Goal: Transaction & Acquisition: Purchase product/service

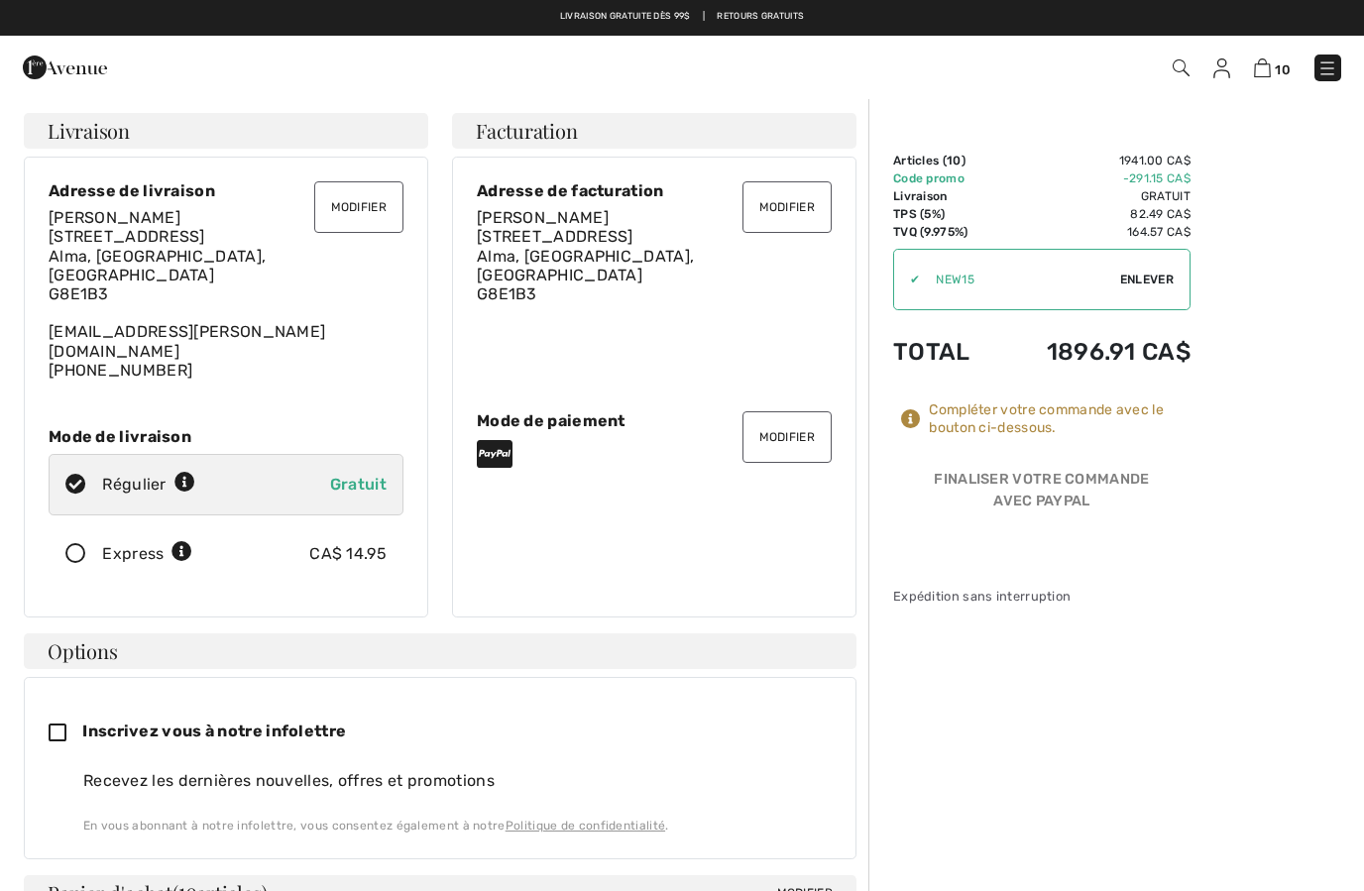
click at [62, 71] on img at bounding box center [65, 68] width 84 height 40
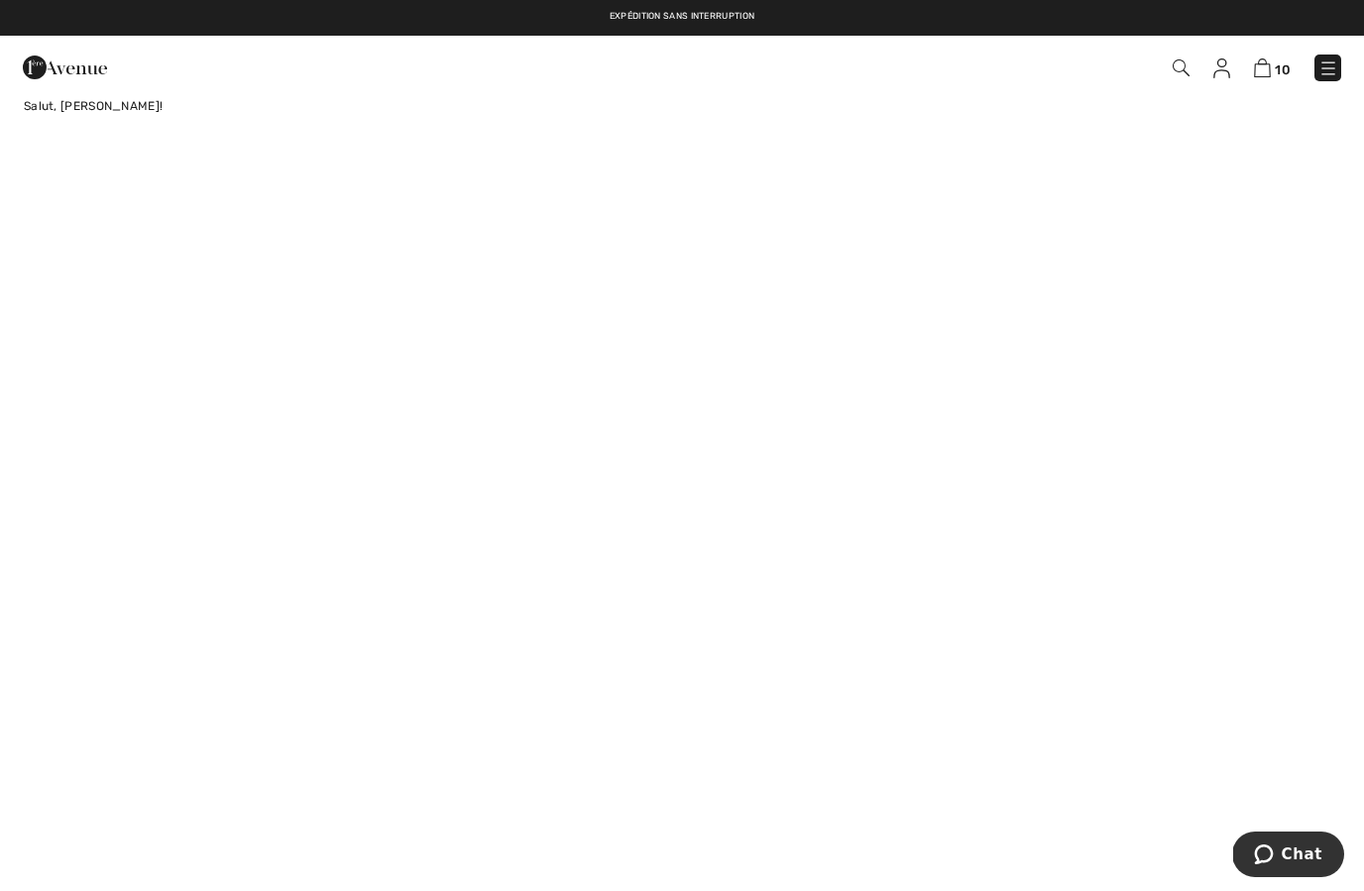
click at [63, 68] on img at bounding box center [65, 68] width 84 height 40
click at [92, 73] on img at bounding box center [65, 68] width 84 height 40
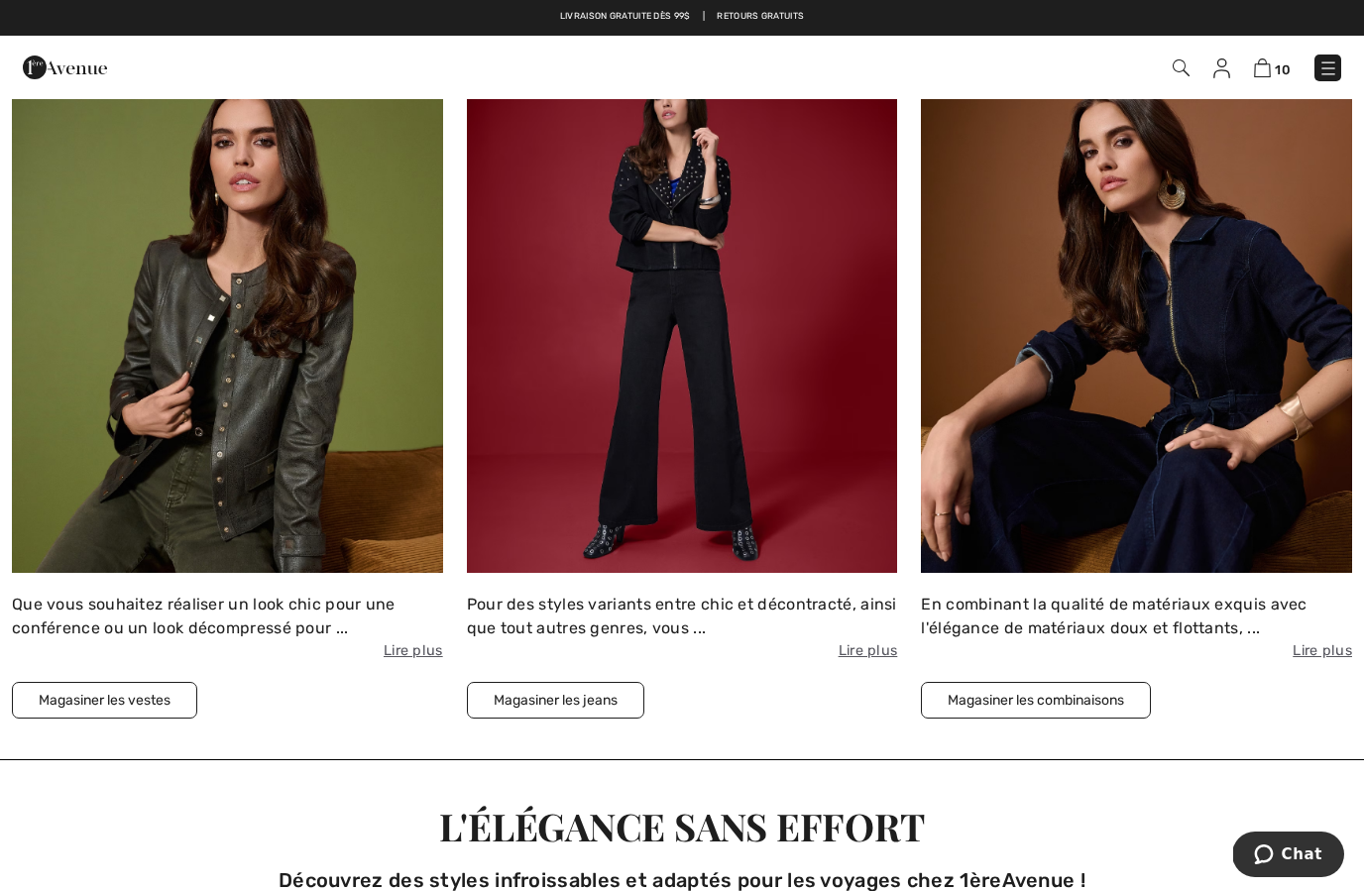
scroll to position [4004, 0]
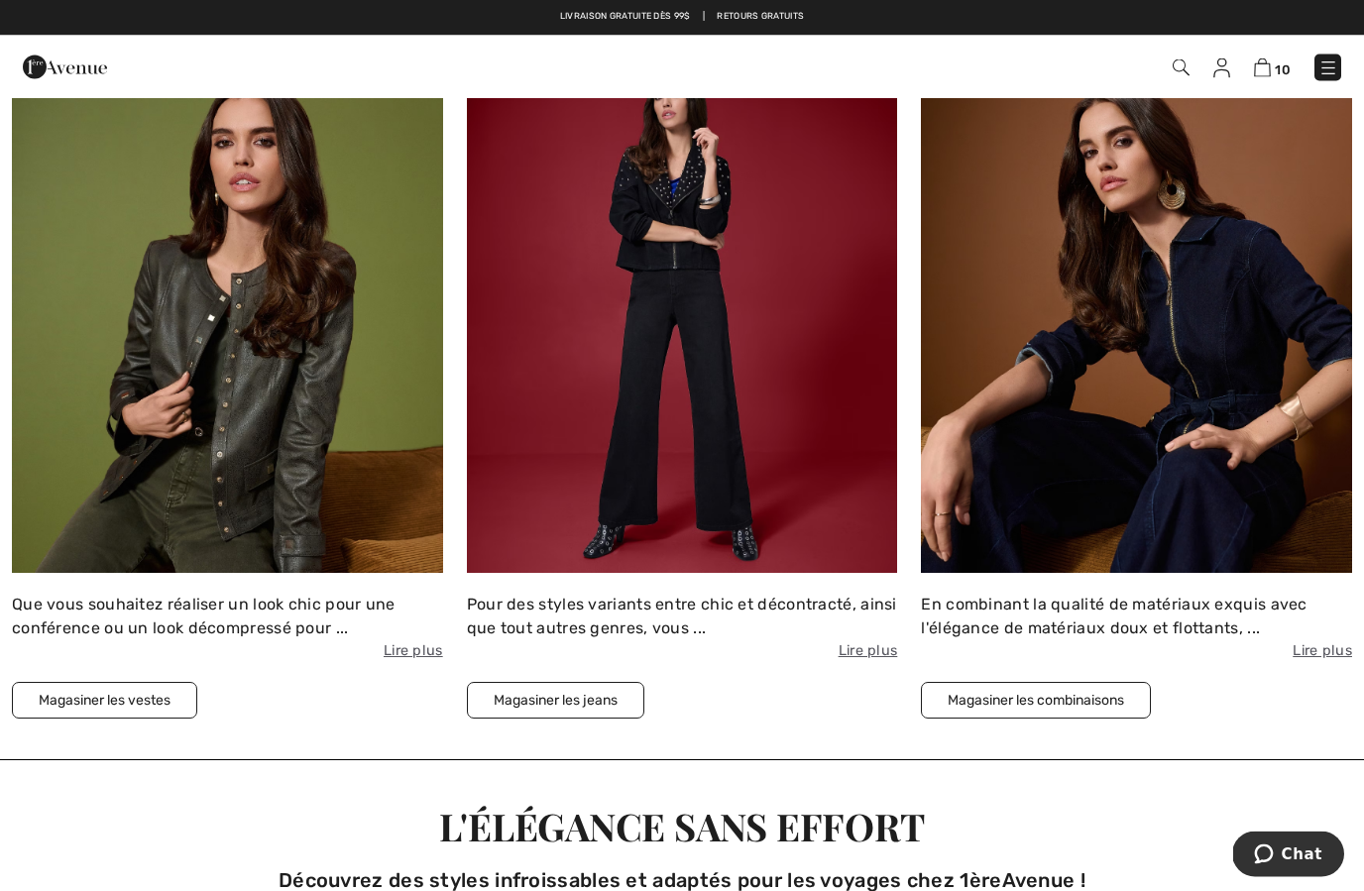
click at [29, 811] on div "Previous Next La plus grande sélection de vêtements Découvrez les créations élé…" at bounding box center [682, 373] width 1364 height 8511
click at [119, 700] on button "Magasiner les vestes" at bounding box center [104, 701] width 185 height 37
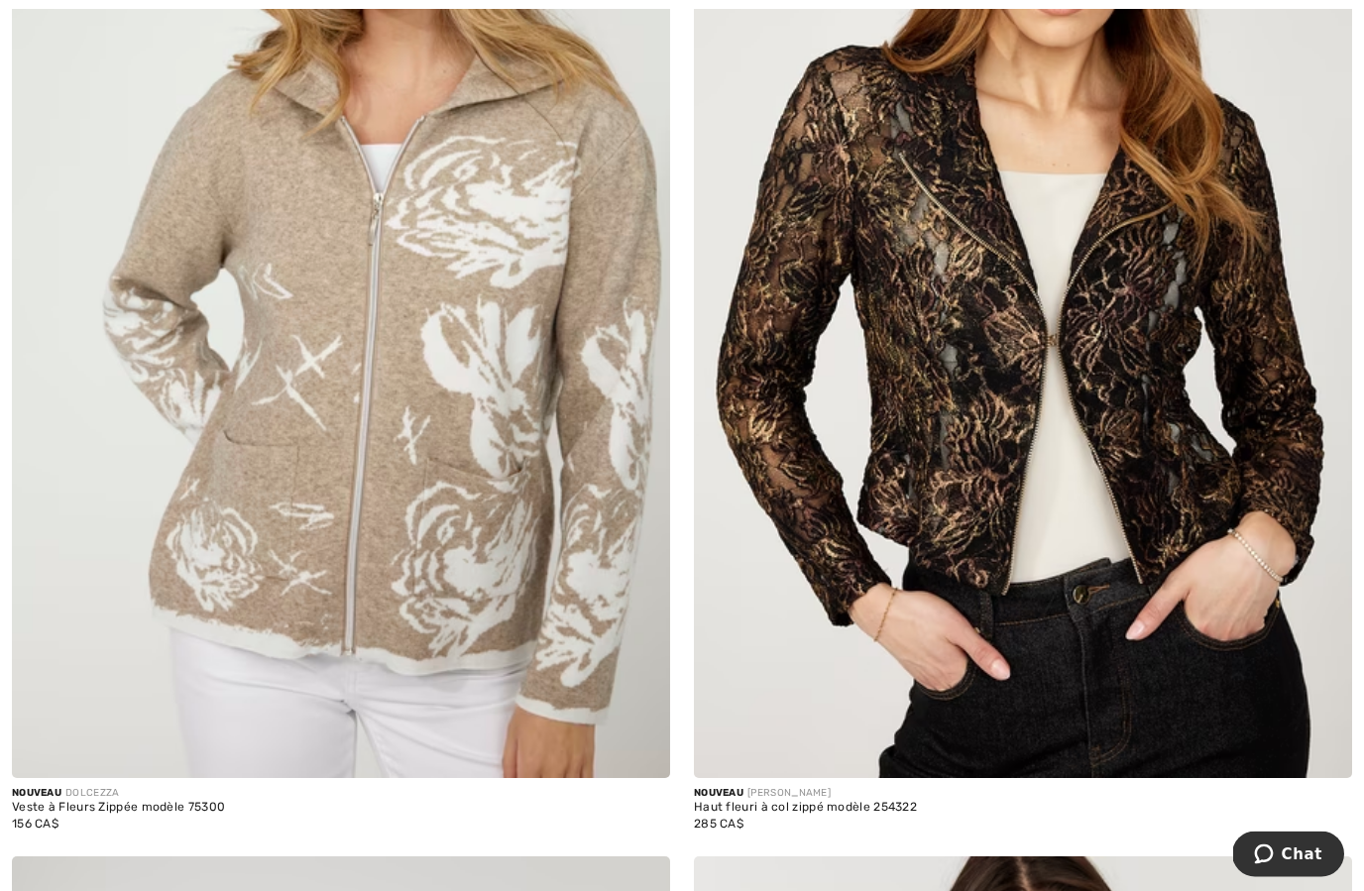
scroll to position [3653, 0]
click at [784, 801] on div "Haut fleuri à col zippé modèle 254322" at bounding box center [805, 808] width 223 height 14
click at [881, 530] on img at bounding box center [1023, 284] width 658 height 987
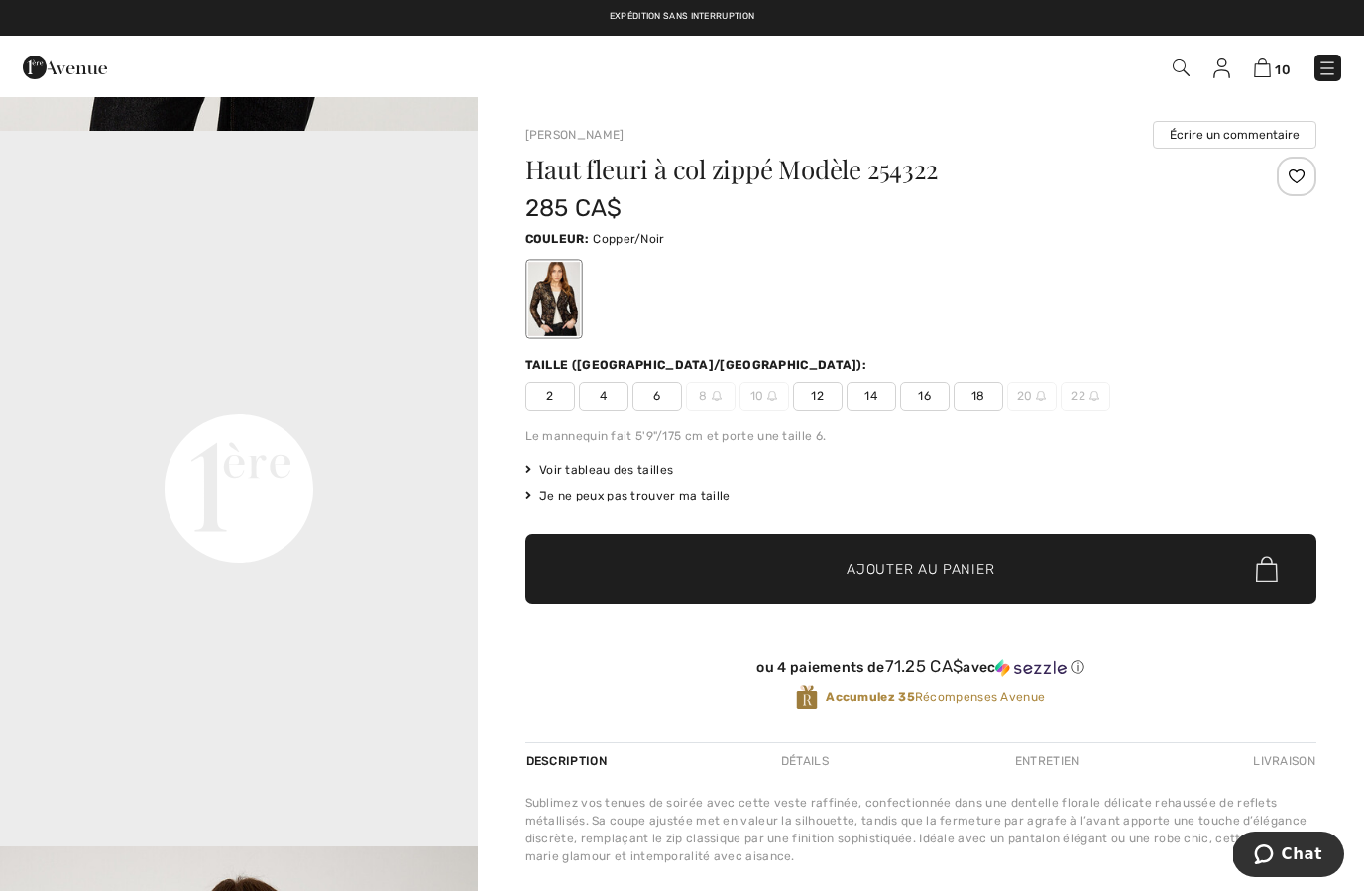
scroll to position [1405, 0]
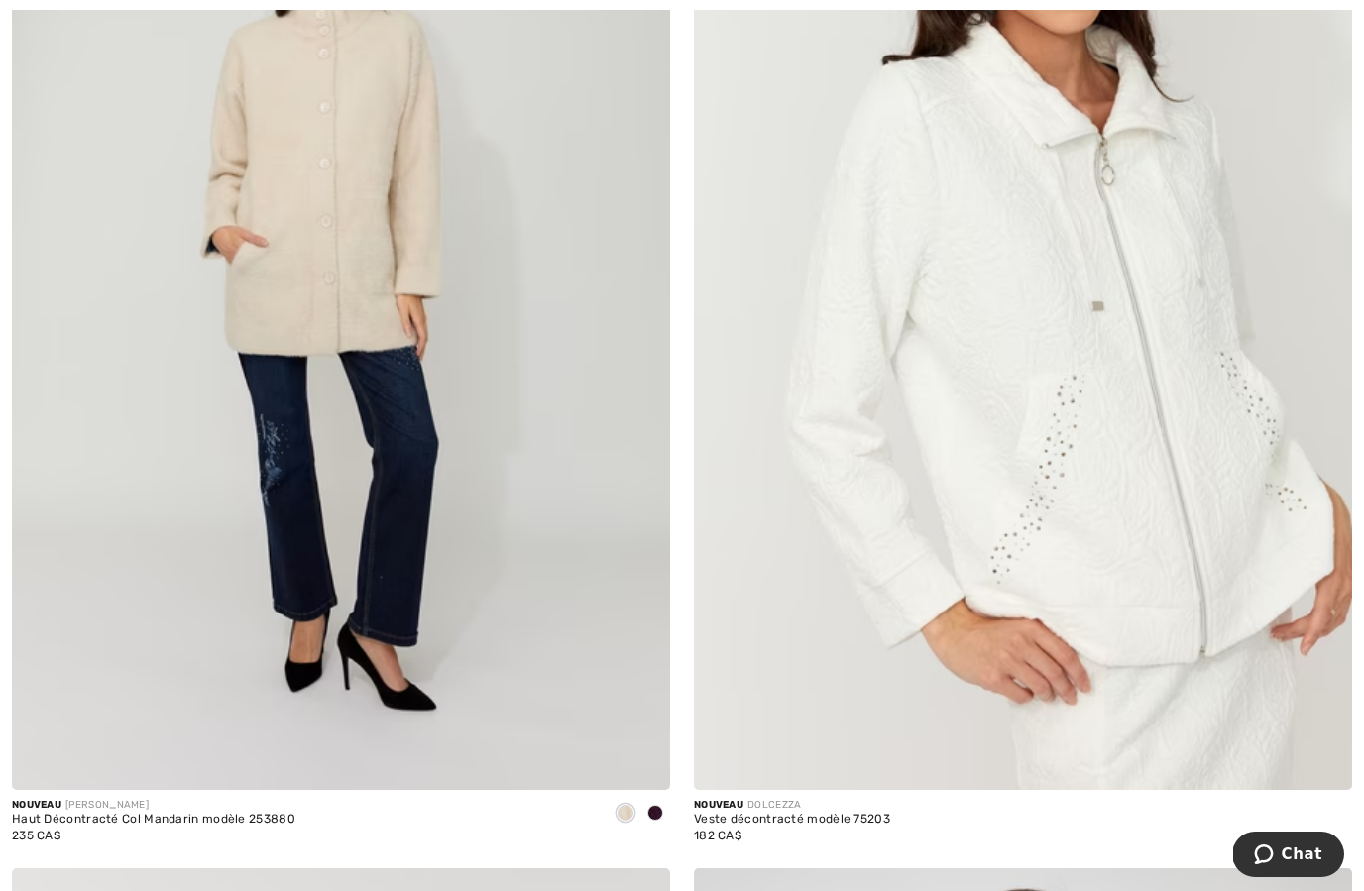
scroll to position [4730, 0]
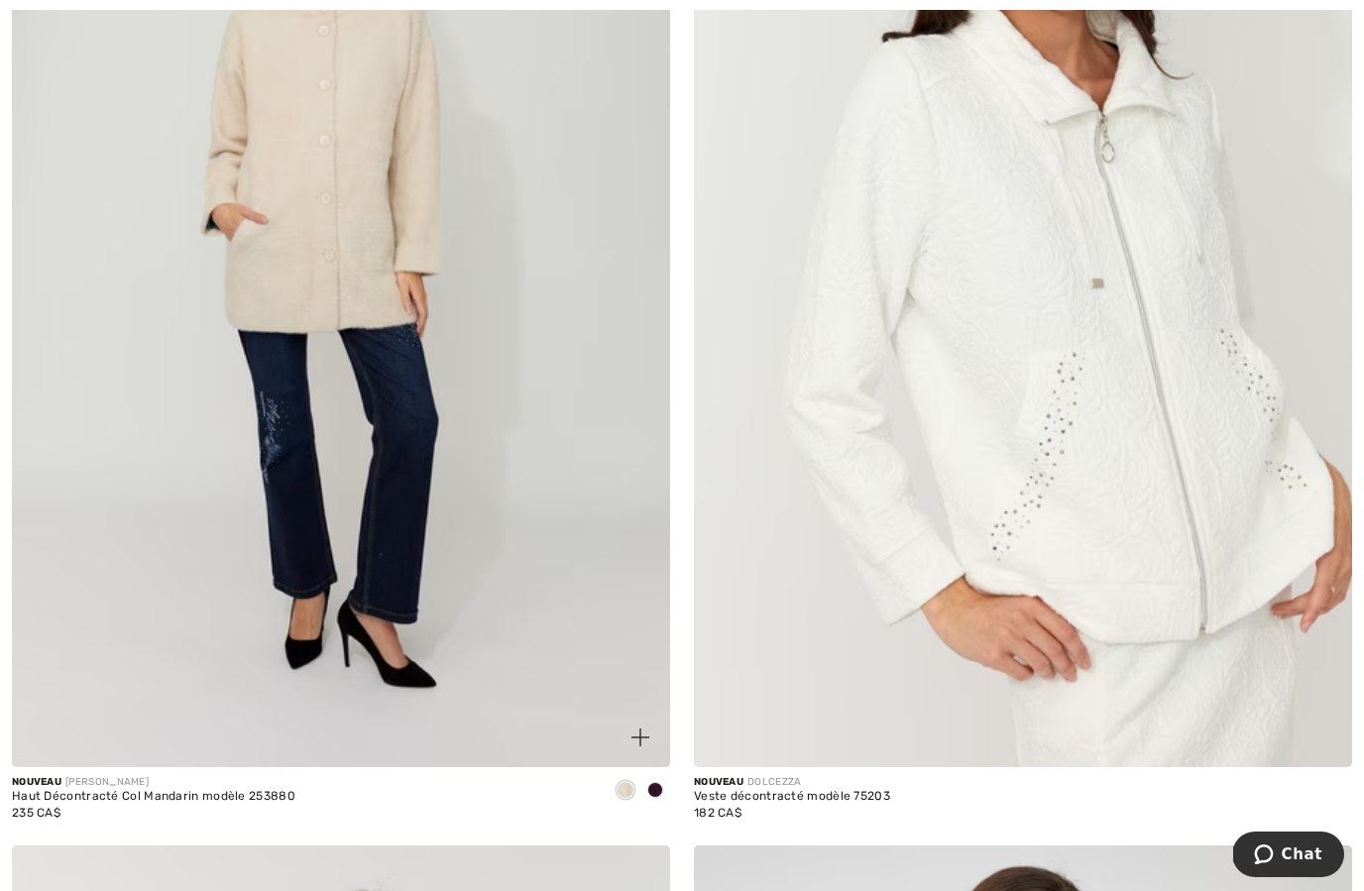
click at [277, 279] on img at bounding box center [341, 273] width 658 height 987
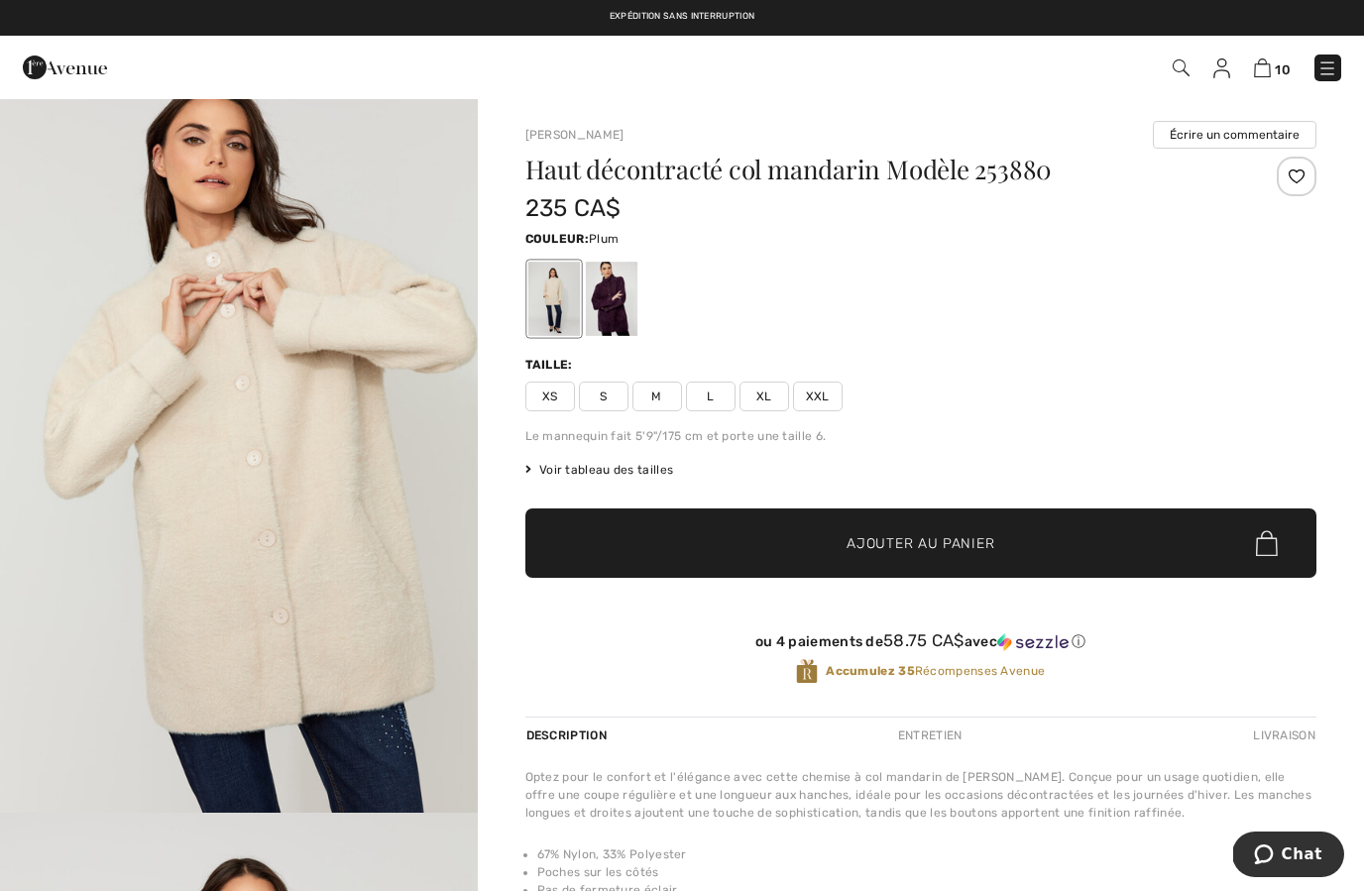
click at [620, 305] on div at bounding box center [611, 299] width 52 height 74
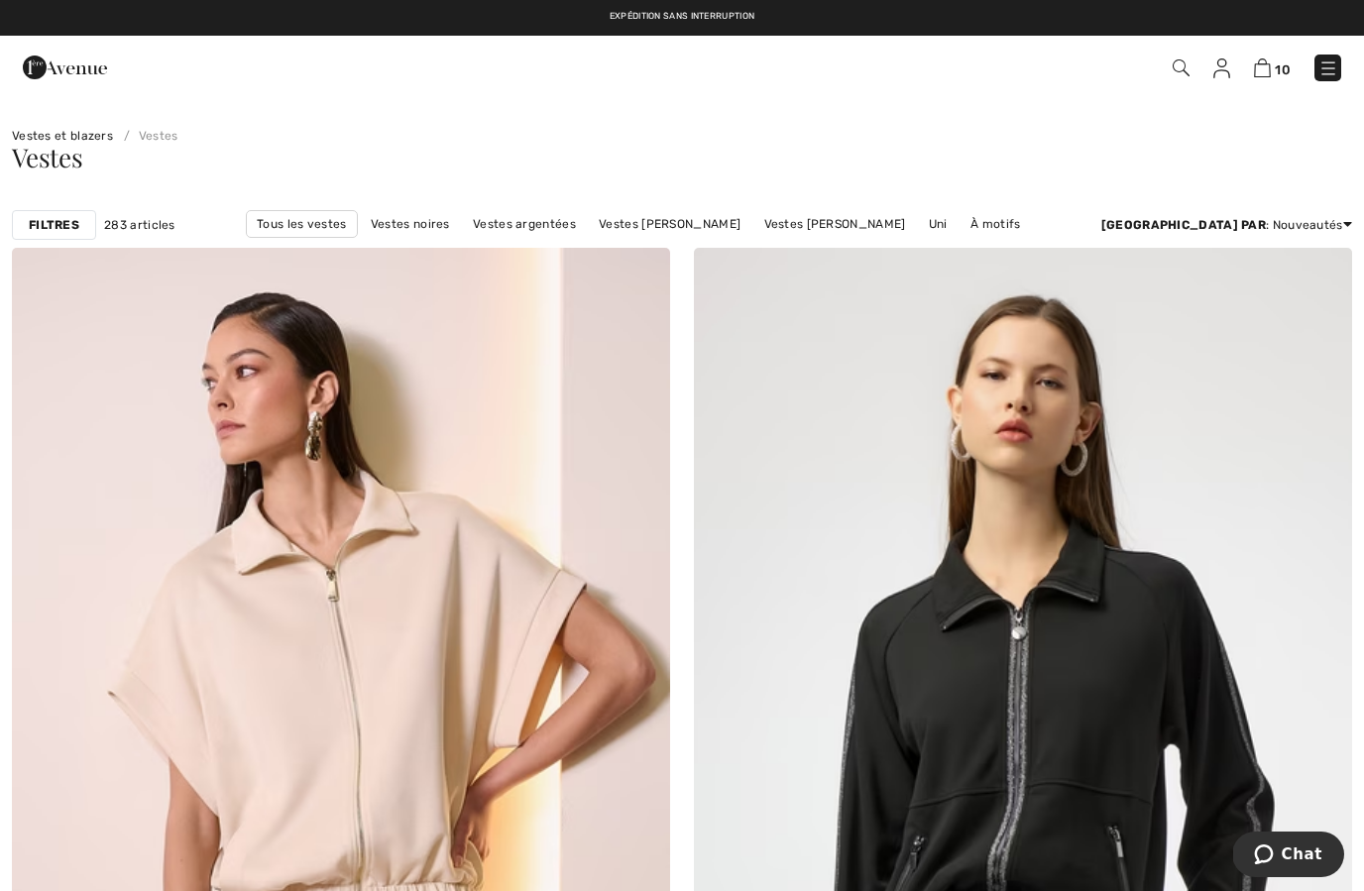
click at [57, 68] on img at bounding box center [65, 68] width 84 height 40
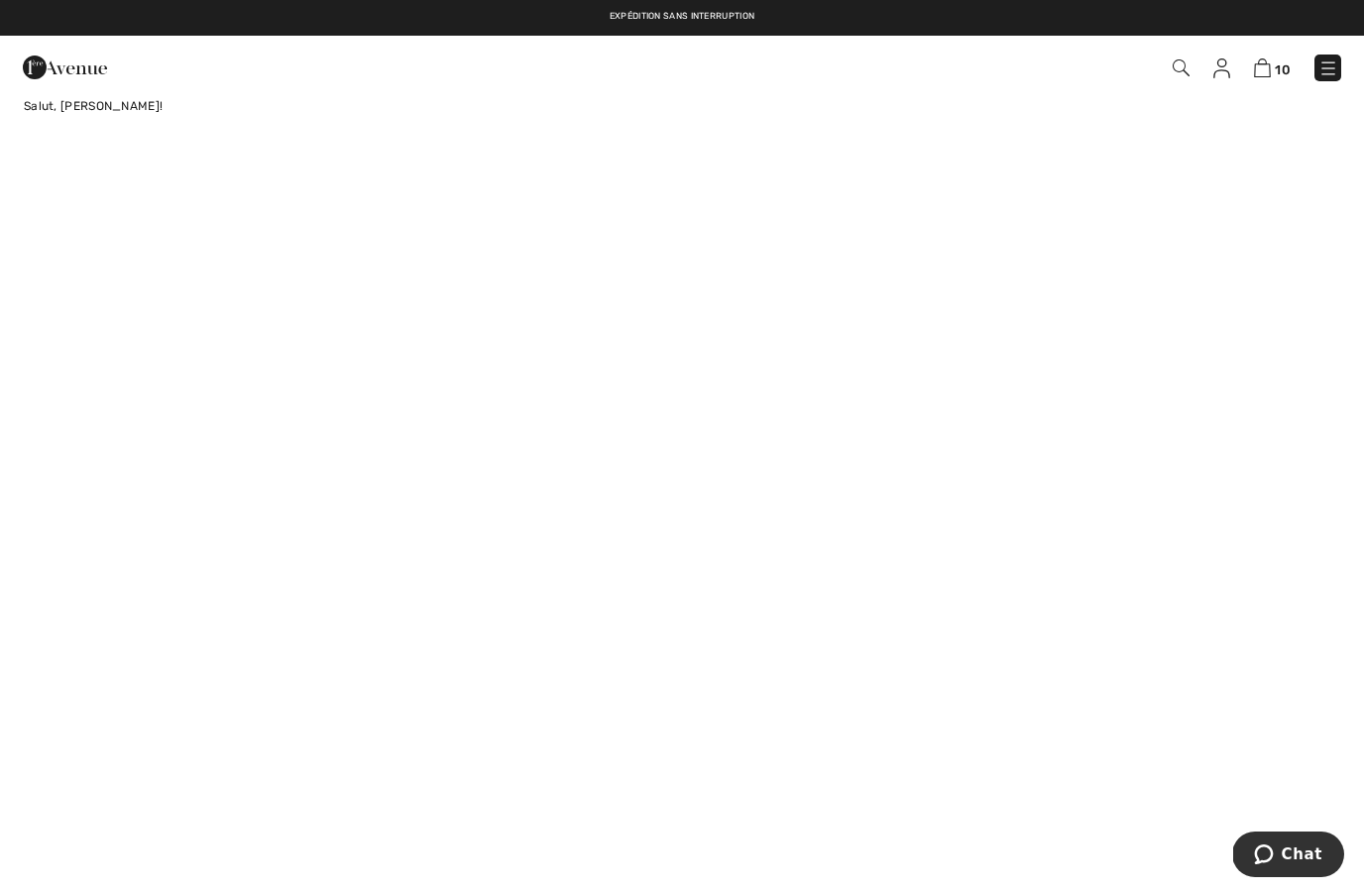
click at [52, 67] on img at bounding box center [65, 68] width 84 height 40
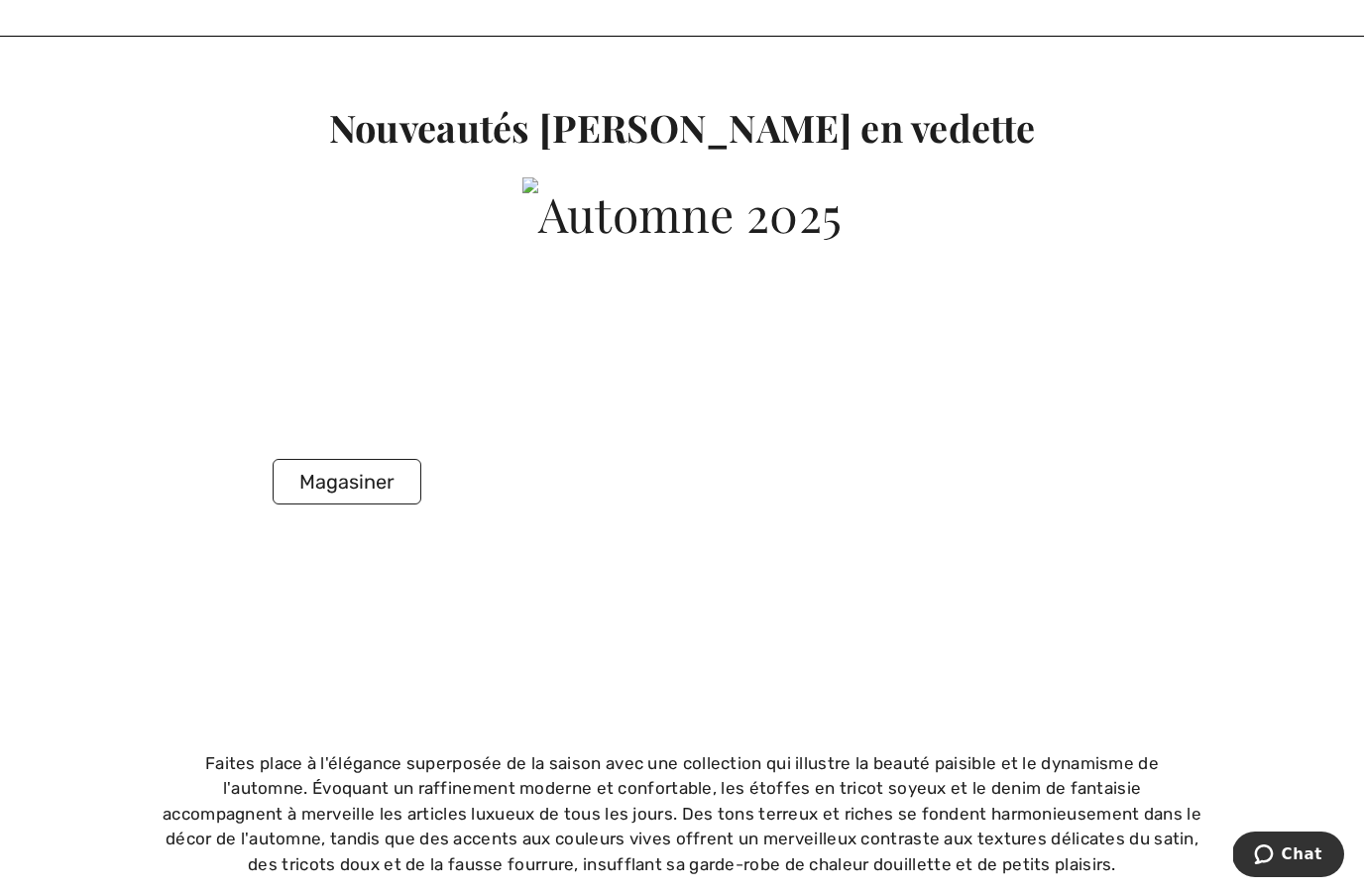
scroll to position [5255, 0]
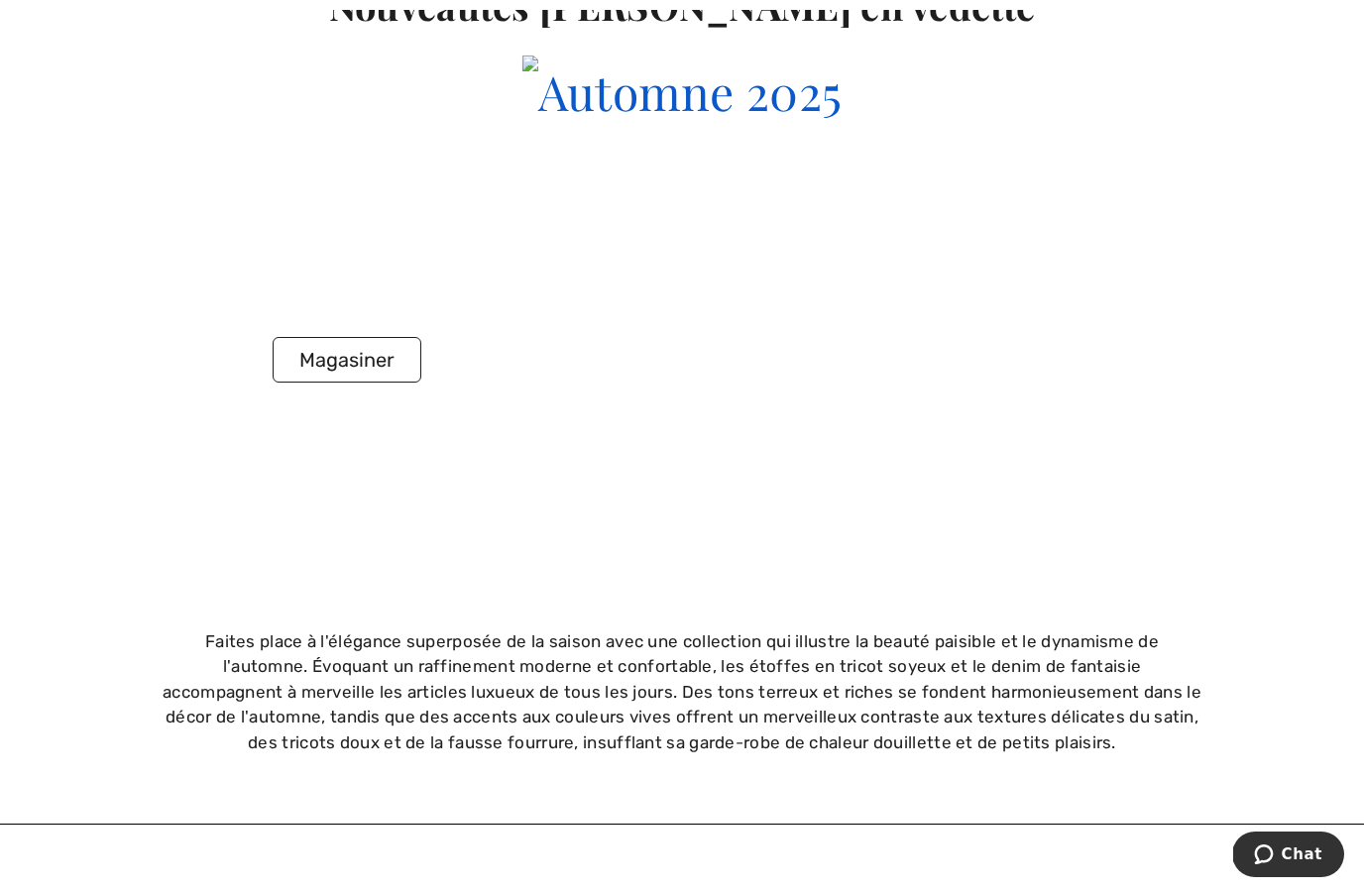
click at [522, 127] on img at bounding box center [682, 91] width 320 height 71
click at [351, 337] on button "Magasiner" at bounding box center [347, 360] width 149 height 46
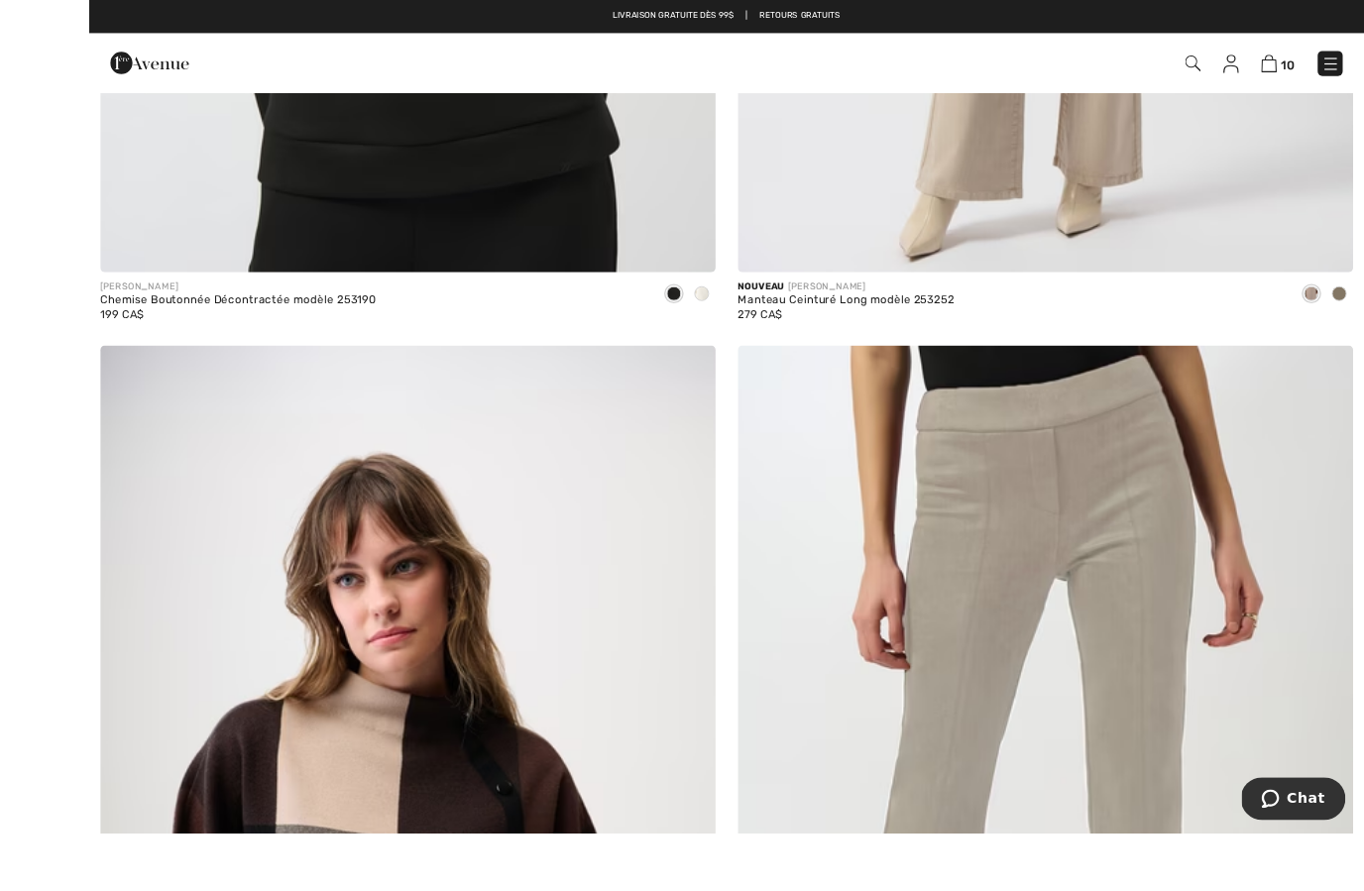
scroll to position [4294, 0]
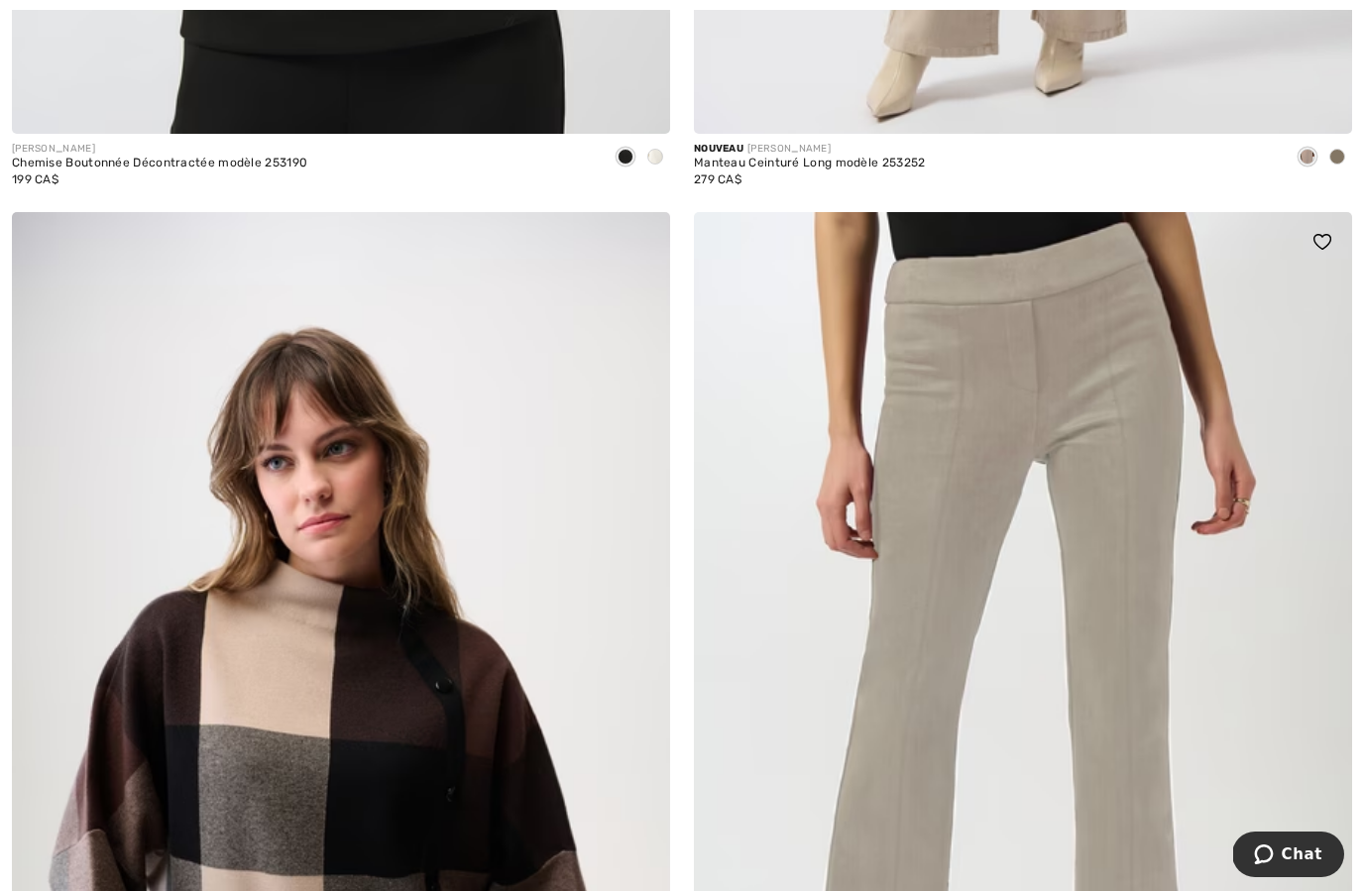
click at [821, 661] on img at bounding box center [1023, 705] width 658 height 987
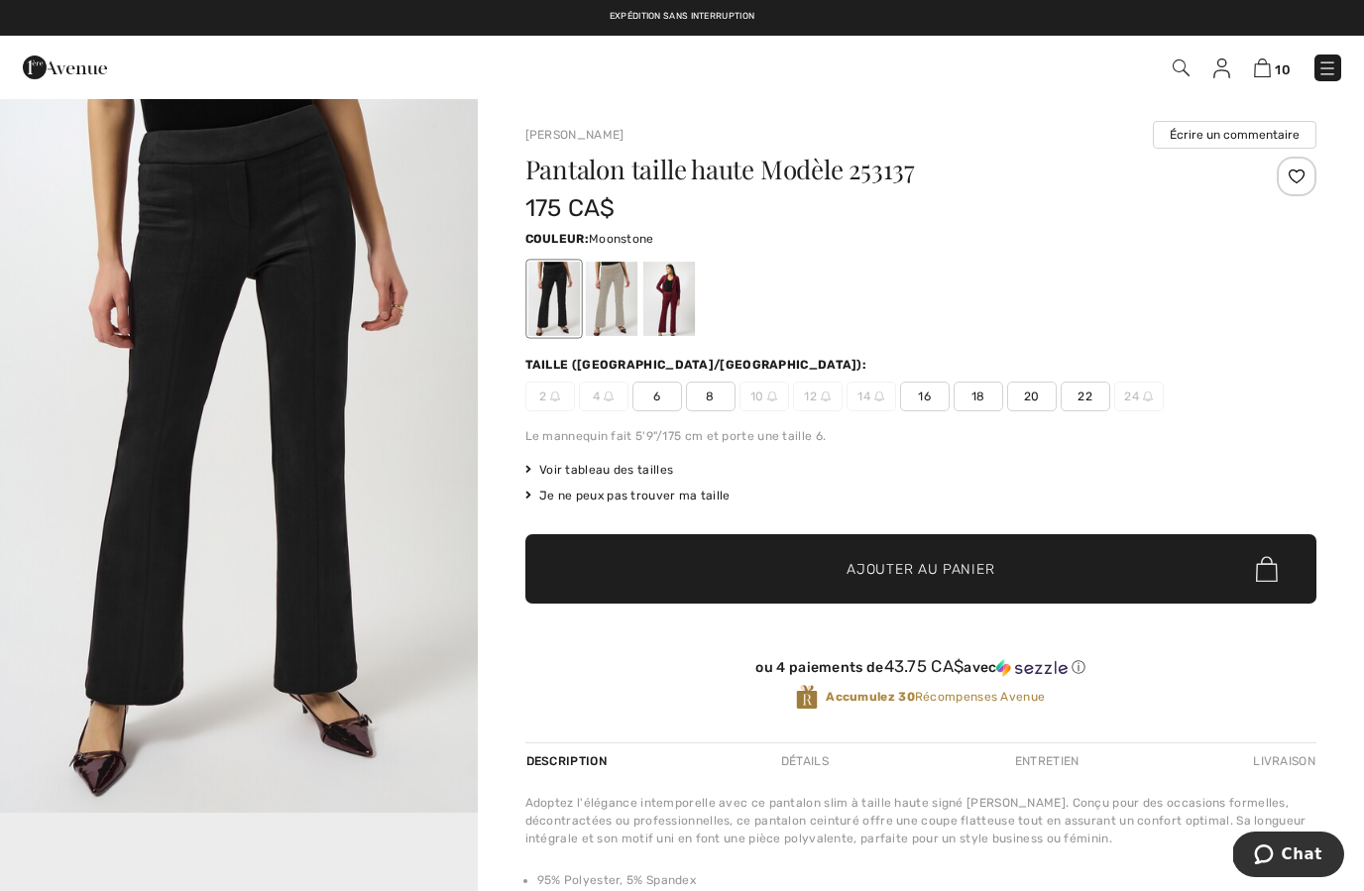
click at [620, 313] on div at bounding box center [611, 299] width 52 height 74
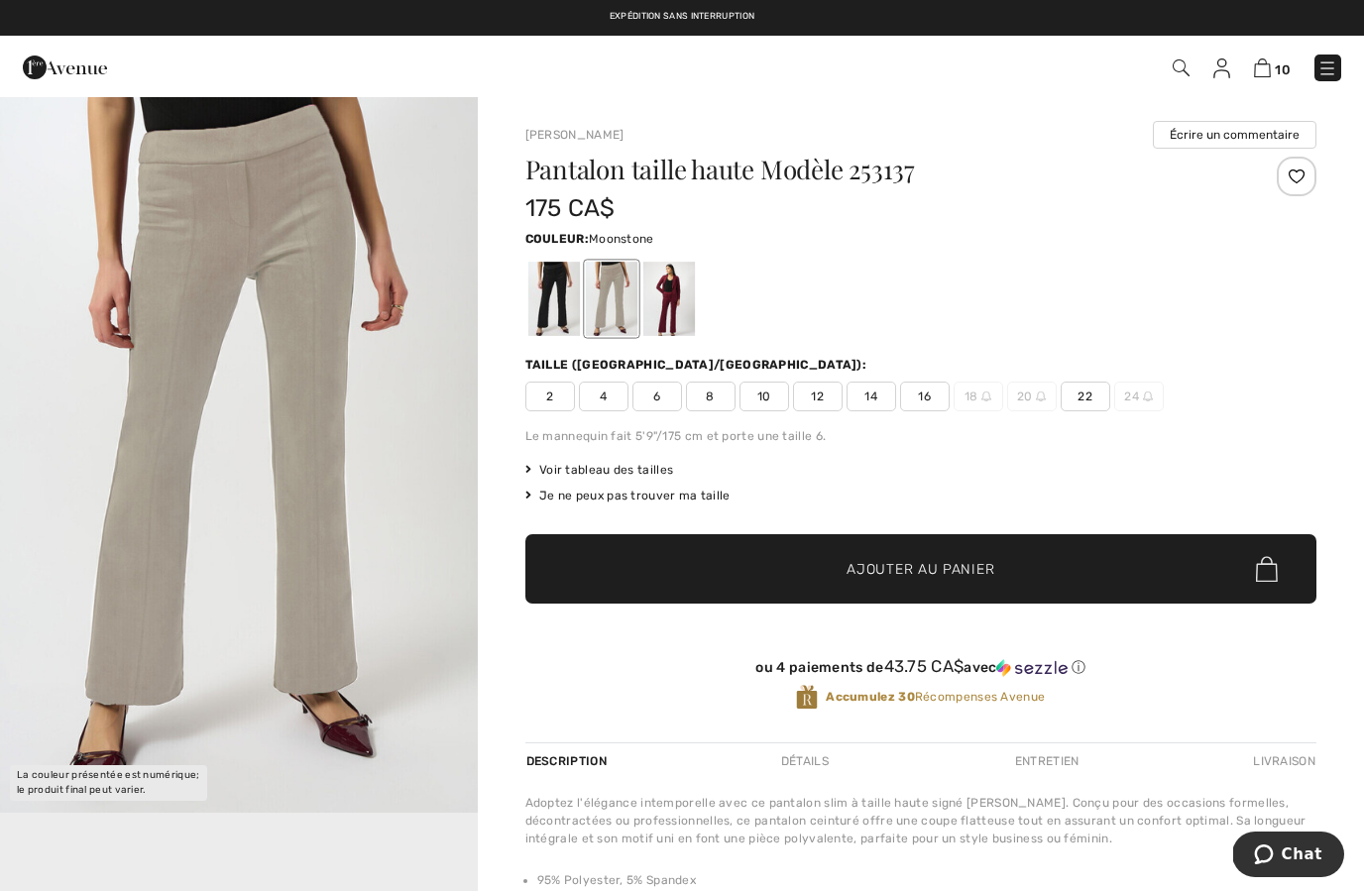
click at [94, 741] on img "1 / 1" at bounding box center [239, 455] width 478 height 716
click at [666, 303] on div at bounding box center [668, 299] width 52 height 74
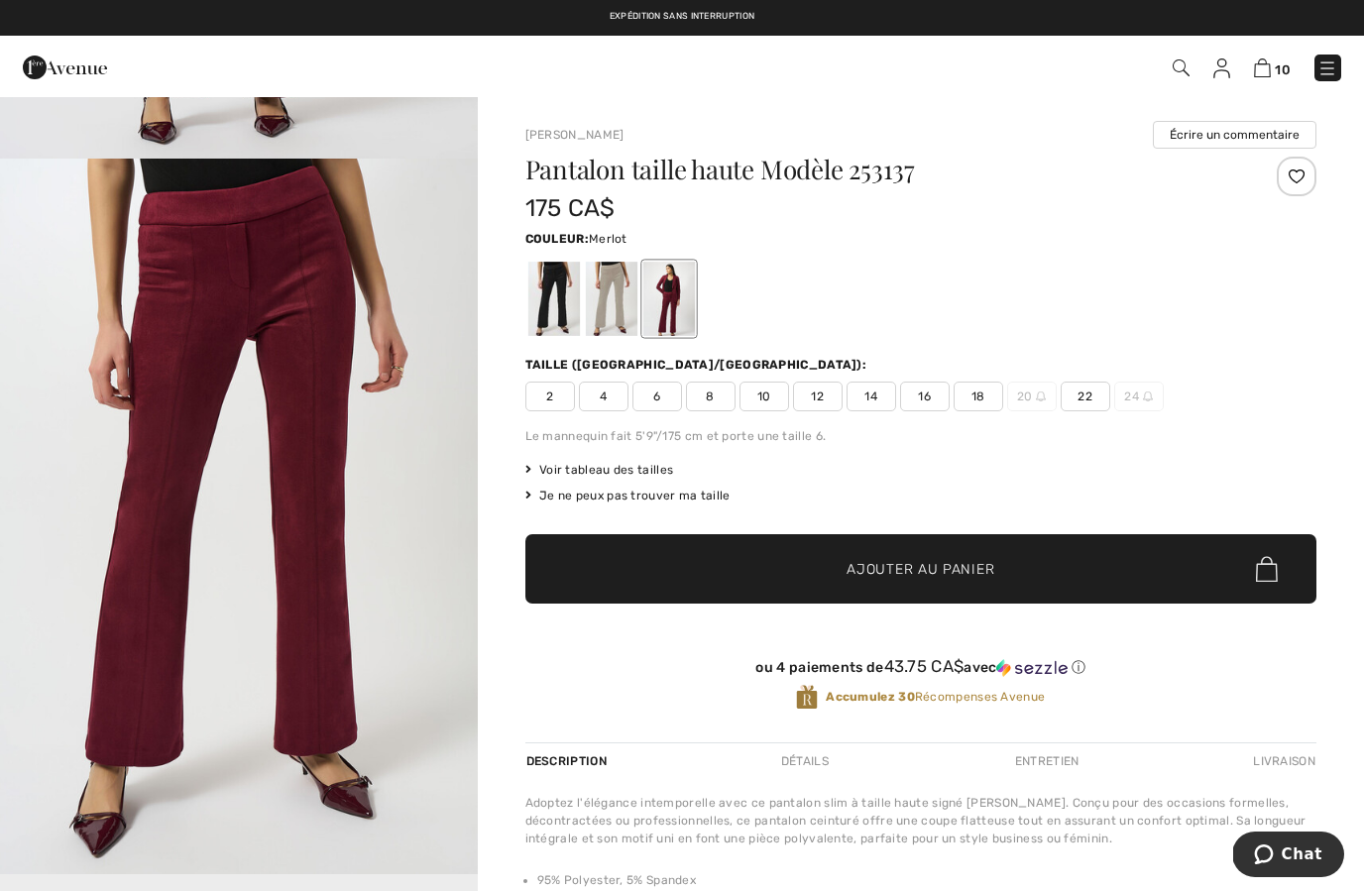
scroll to position [485, 0]
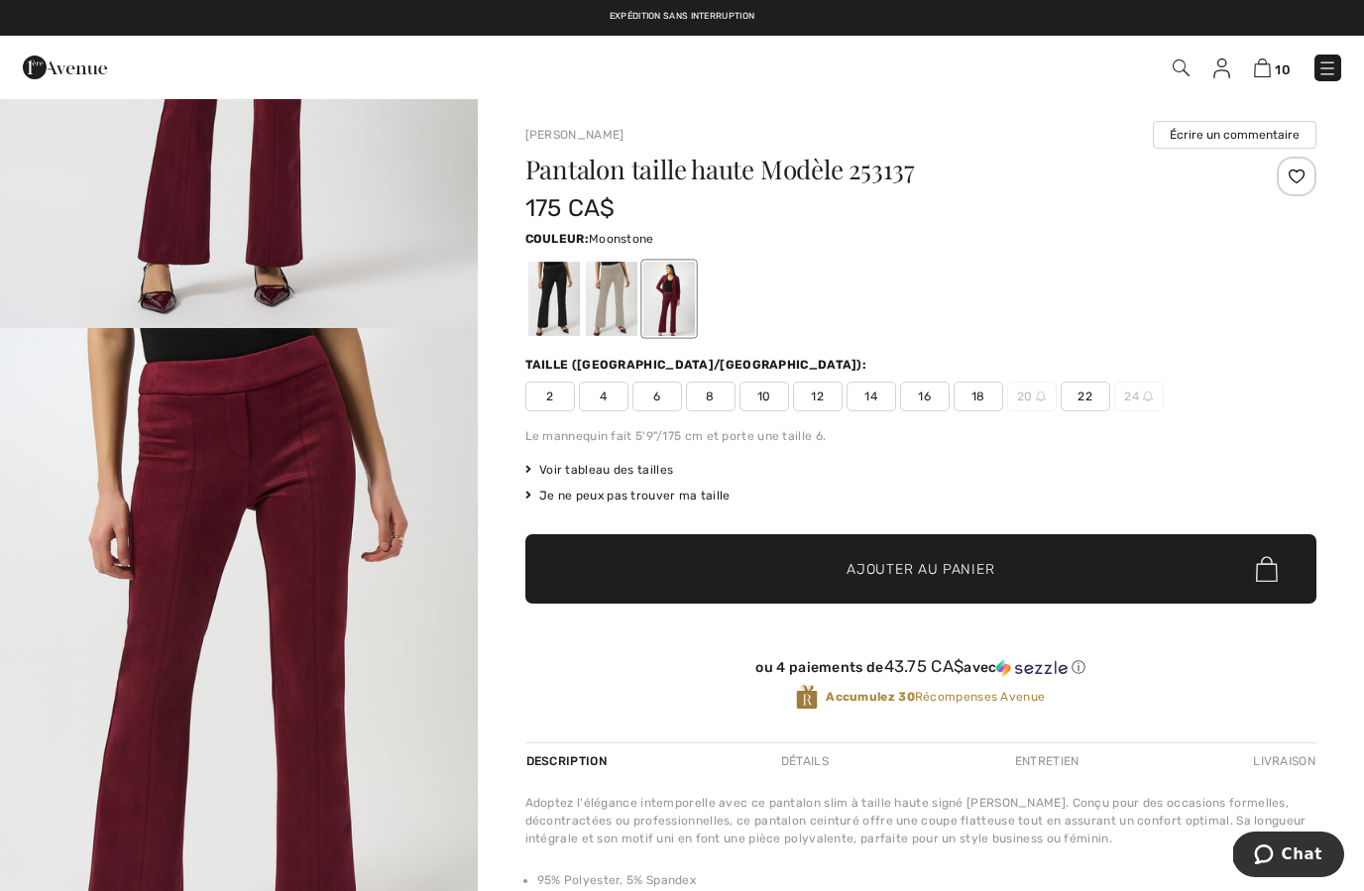
click at [606, 303] on div at bounding box center [611, 299] width 52 height 74
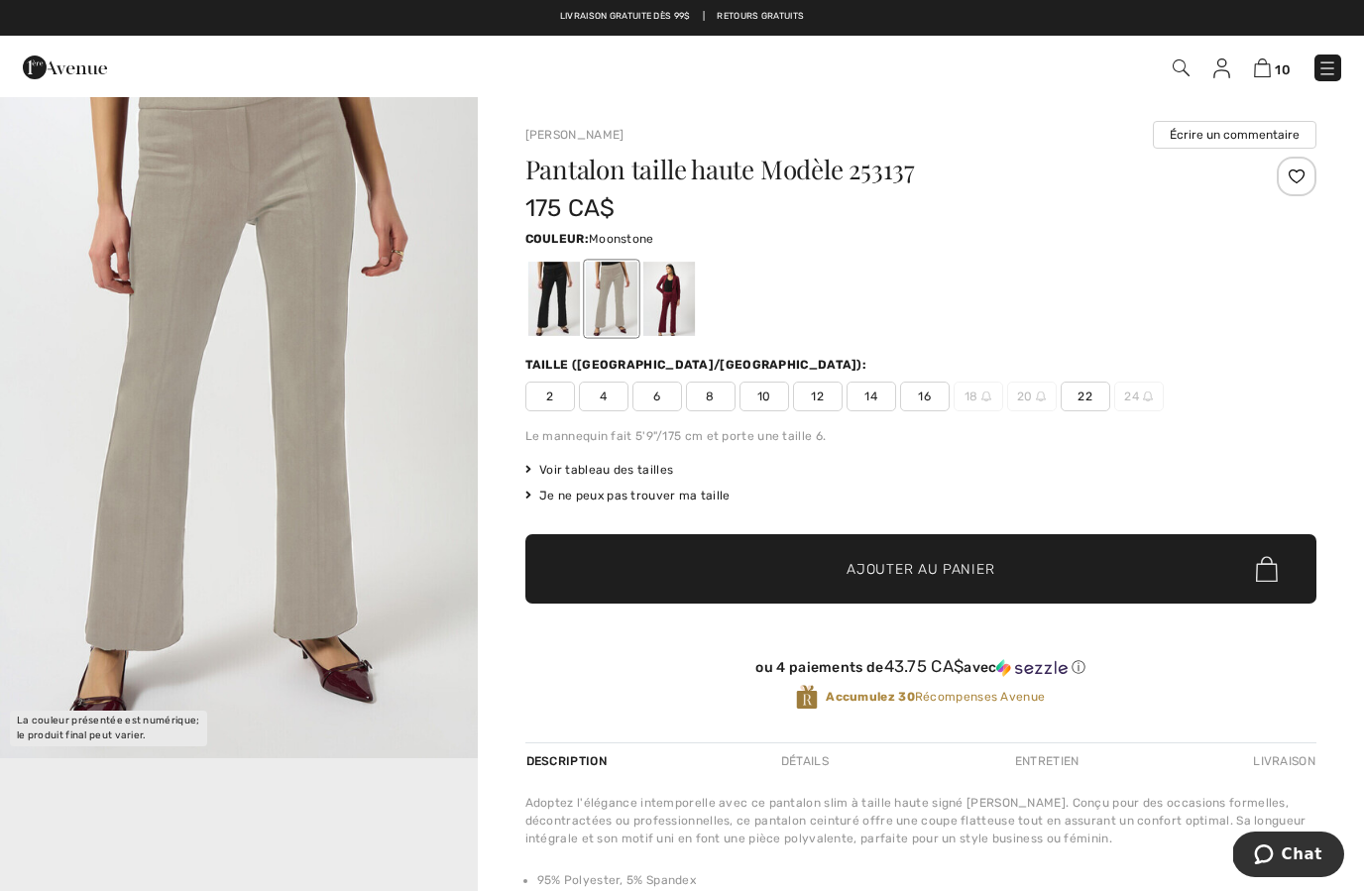
scroll to position [16, 0]
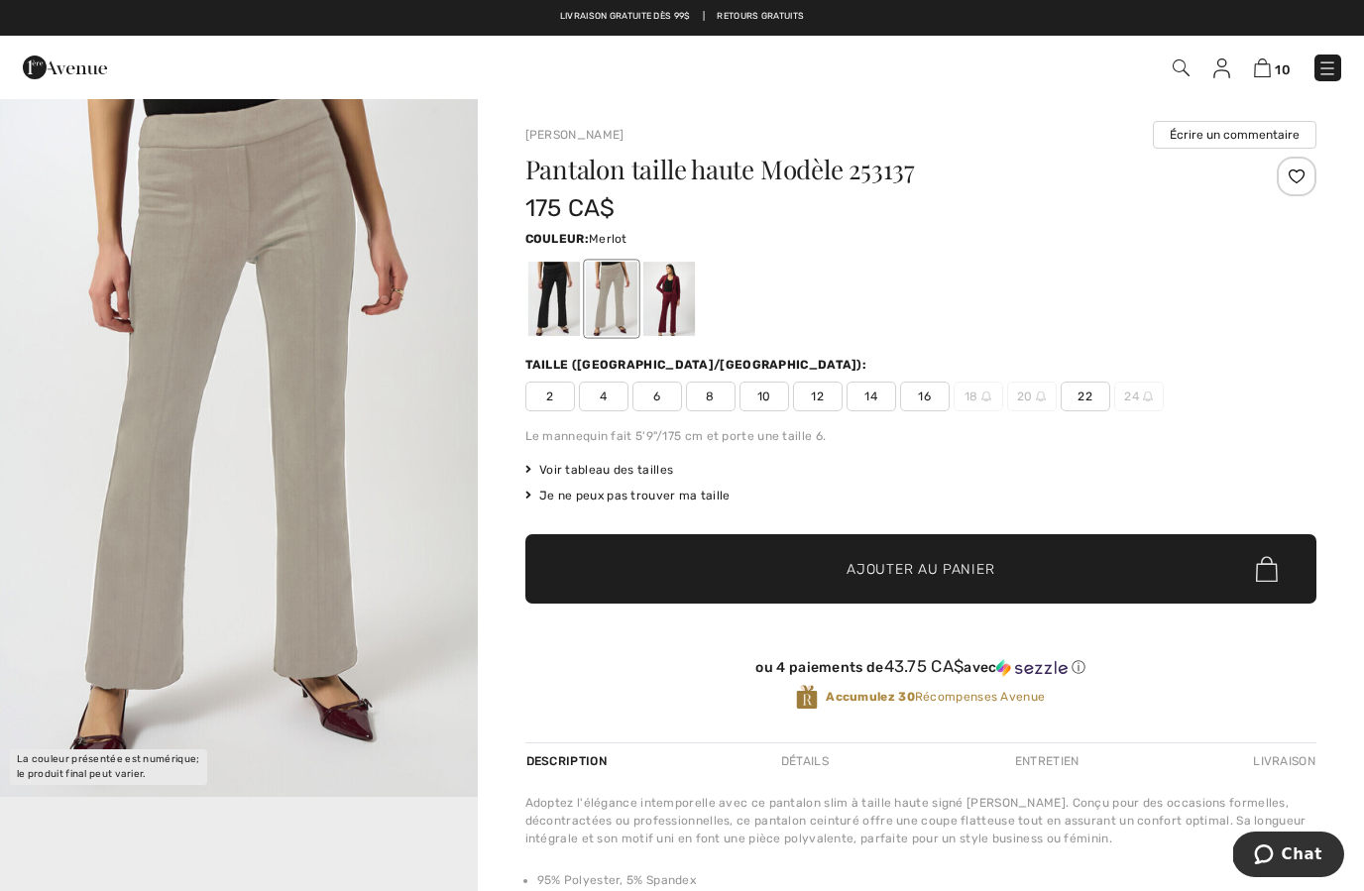
click at [660, 305] on div at bounding box center [668, 299] width 52 height 74
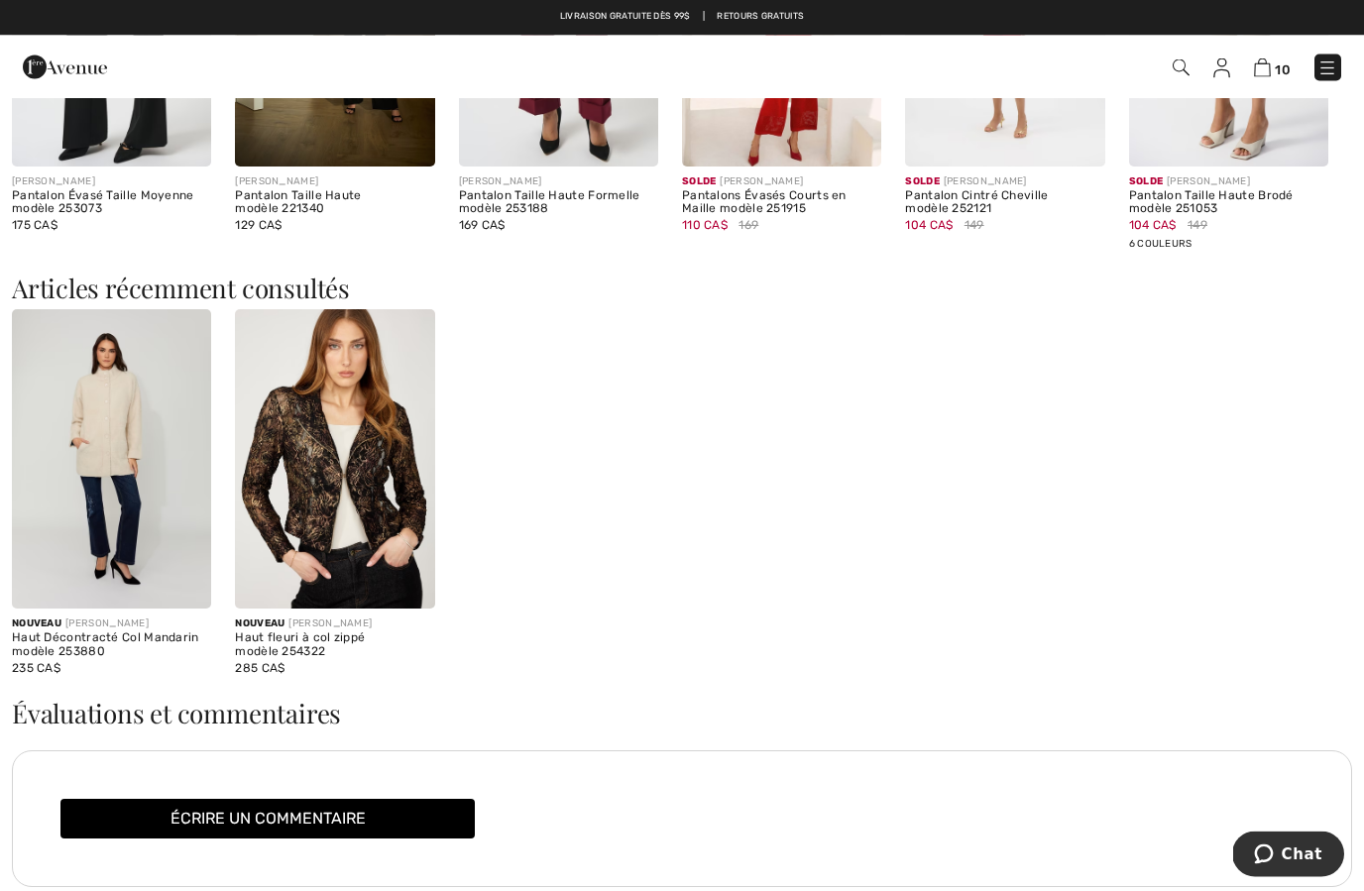
scroll to position [1851, 0]
